Goal: Check status: Check status

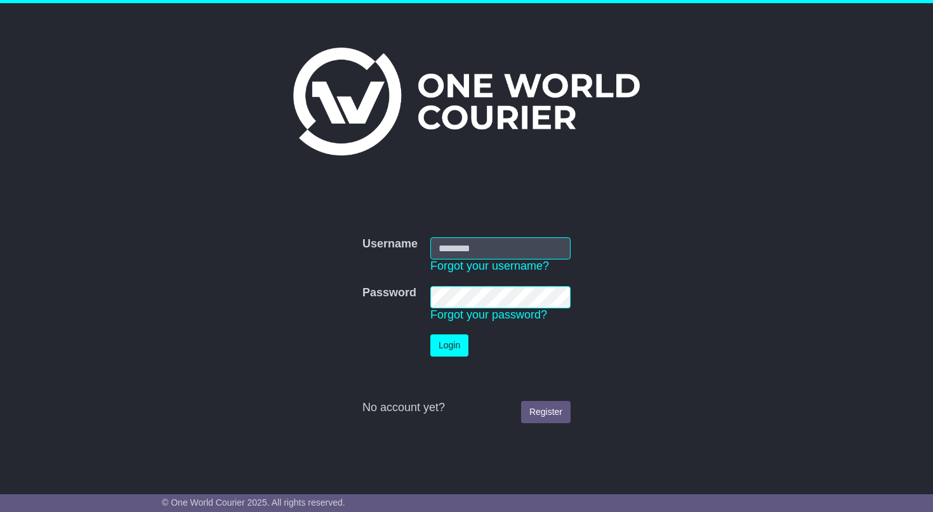
click at [815, 96] on div "Username Username Forgot your username? Password Password Forgot your password?…" at bounding box center [466, 238] width 933 height 471
click at [508, 246] on input "Username" at bounding box center [500, 248] width 140 height 22
type input "**********"
click at [460, 352] on button "Login" at bounding box center [449, 346] width 38 height 22
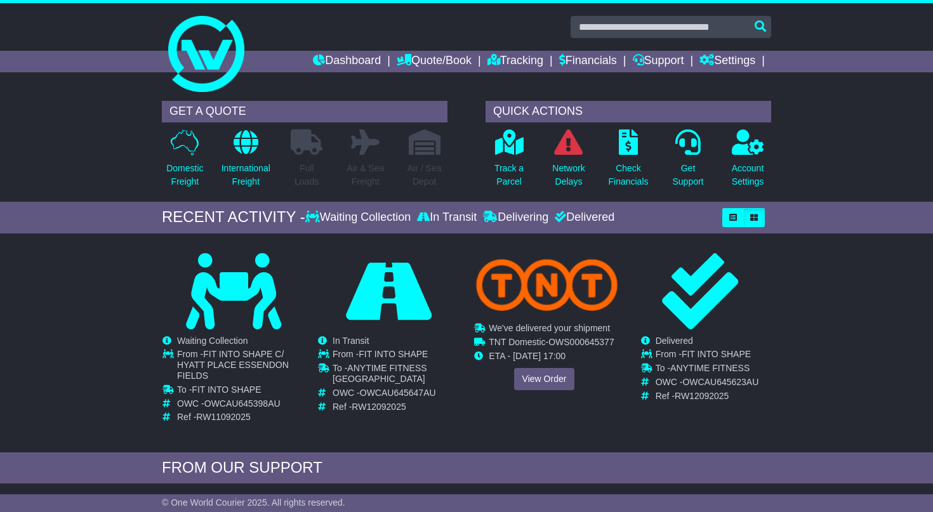
click at [478, 267] on div "Cancelled Waiting Collection In Transit Delivered FIT INTO SHAPE To -" at bounding box center [545, 334] width 142 height 163
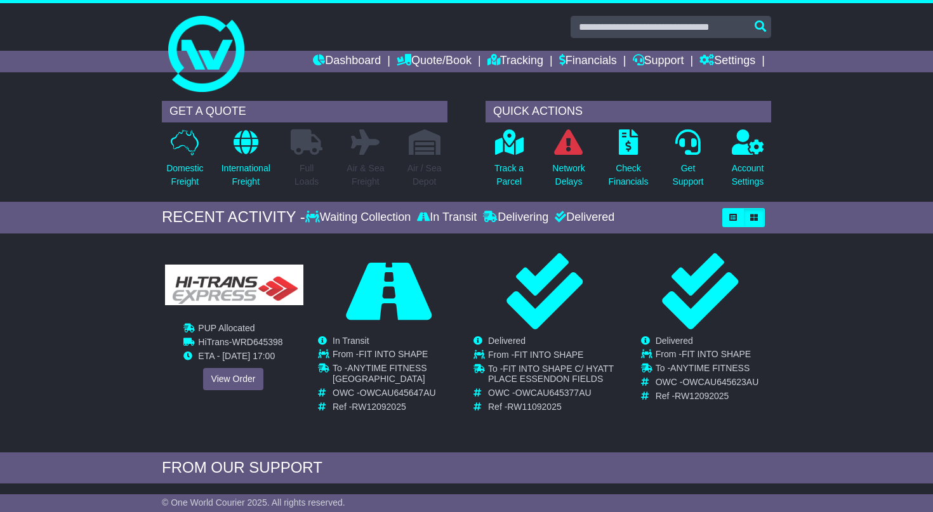
click at [229, 367] on div "PUP Allocated Waiting Collection In Transit ToBeCollected HiTrans - WRD645398 E…" at bounding box center [234, 321] width 142 height 137
click at [230, 286] on img at bounding box center [234, 285] width 138 height 41
click at [227, 378] on link "View Order" at bounding box center [233, 379] width 61 height 22
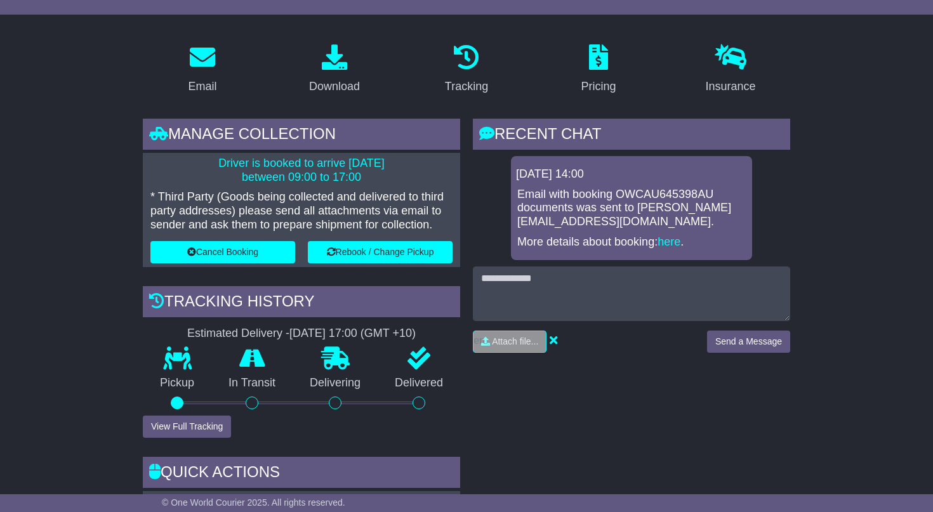
scroll to position [187, 0]
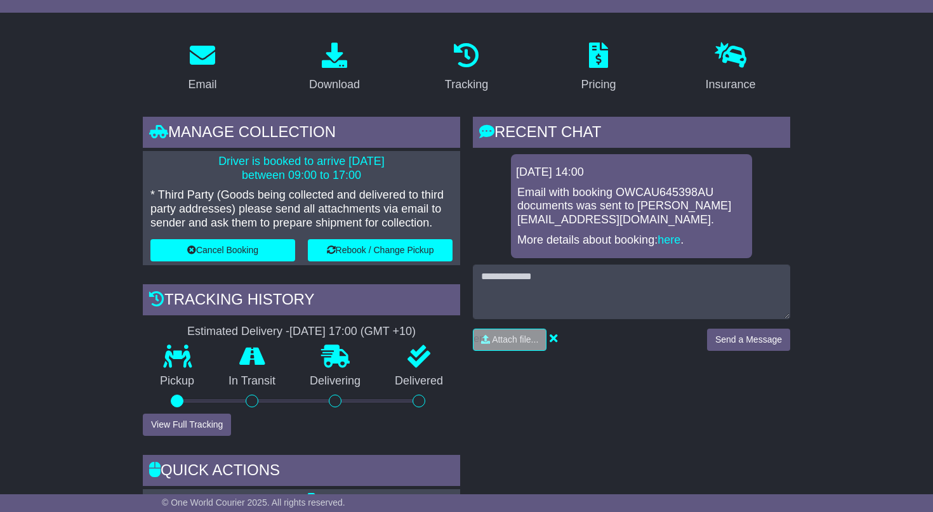
click at [241, 329] on div "Estimated Delivery - [DATE] 17:00 (GMT +10)" at bounding box center [301, 332] width 317 height 14
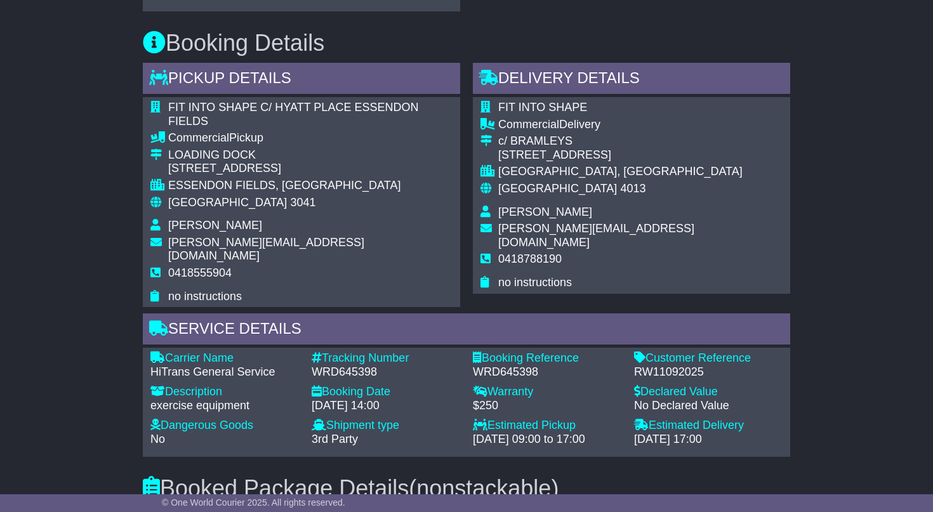
scroll to position [801, 0]
click at [241, 351] on div "Carrier Name" at bounding box center [224, 358] width 149 height 14
